Goal: Check status: Check status

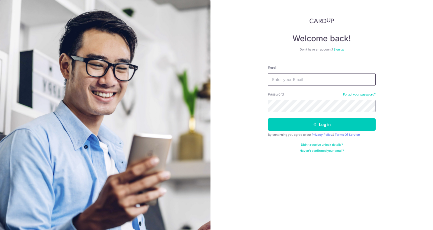
click at [283, 81] on input "Email" at bounding box center [322, 79] width 108 height 13
type input "[EMAIL_ADDRESS][DOMAIN_NAME]"
click at [323, 98] on div "Password Forgot your password?" at bounding box center [322, 102] width 108 height 21
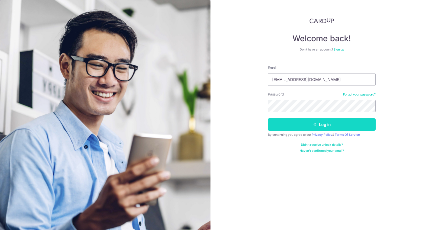
click at [315, 123] on icon "submit" at bounding box center [315, 125] width 4 height 4
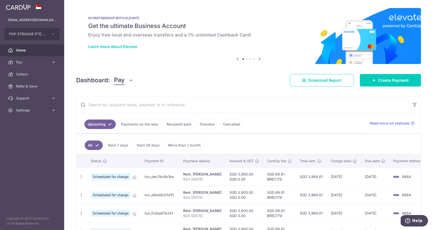
click at [177, 121] on link "Recipient paid" at bounding box center [178, 125] width 31 height 10
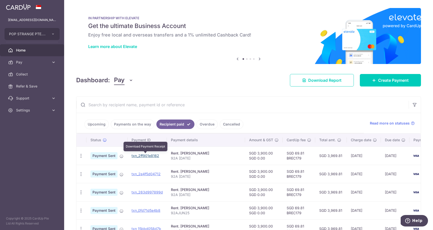
click at [152, 156] on link "txn_2ff901e8162" at bounding box center [145, 156] width 28 height 4
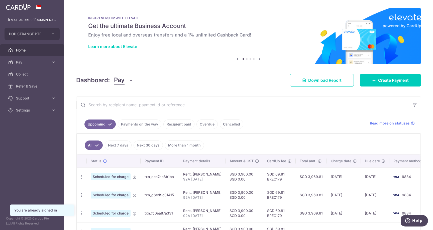
click at [176, 123] on link "Recipient paid" at bounding box center [178, 125] width 31 height 10
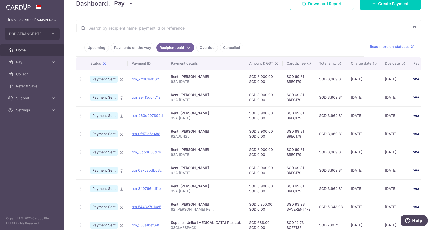
scroll to position [71, 0]
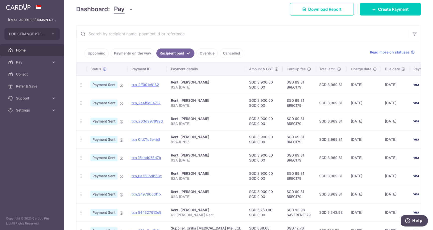
click at [94, 56] on link "Upcoming" at bounding box center [96, 54] width 24 height 10
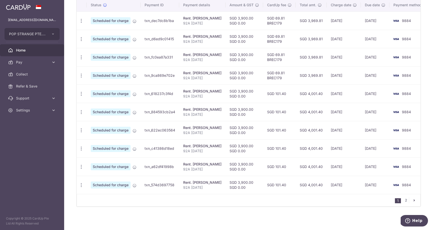
scroll to position [157, 0]
